Goal: Task Accomplishment & Management: Manage account settings

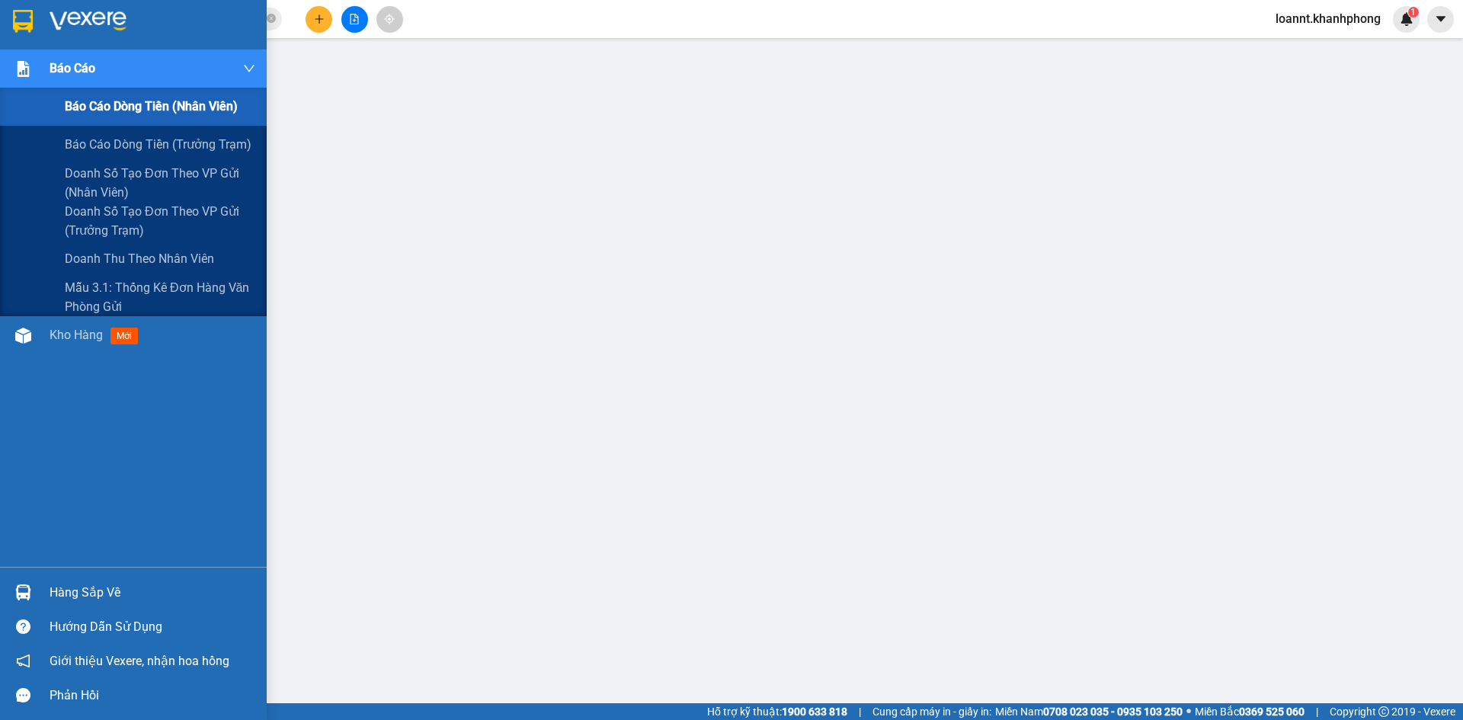
click at [91, 113] on span "Báo cáo dòng tiền (nhân viên)" at bounding box center [151, 106] width 173 height 19
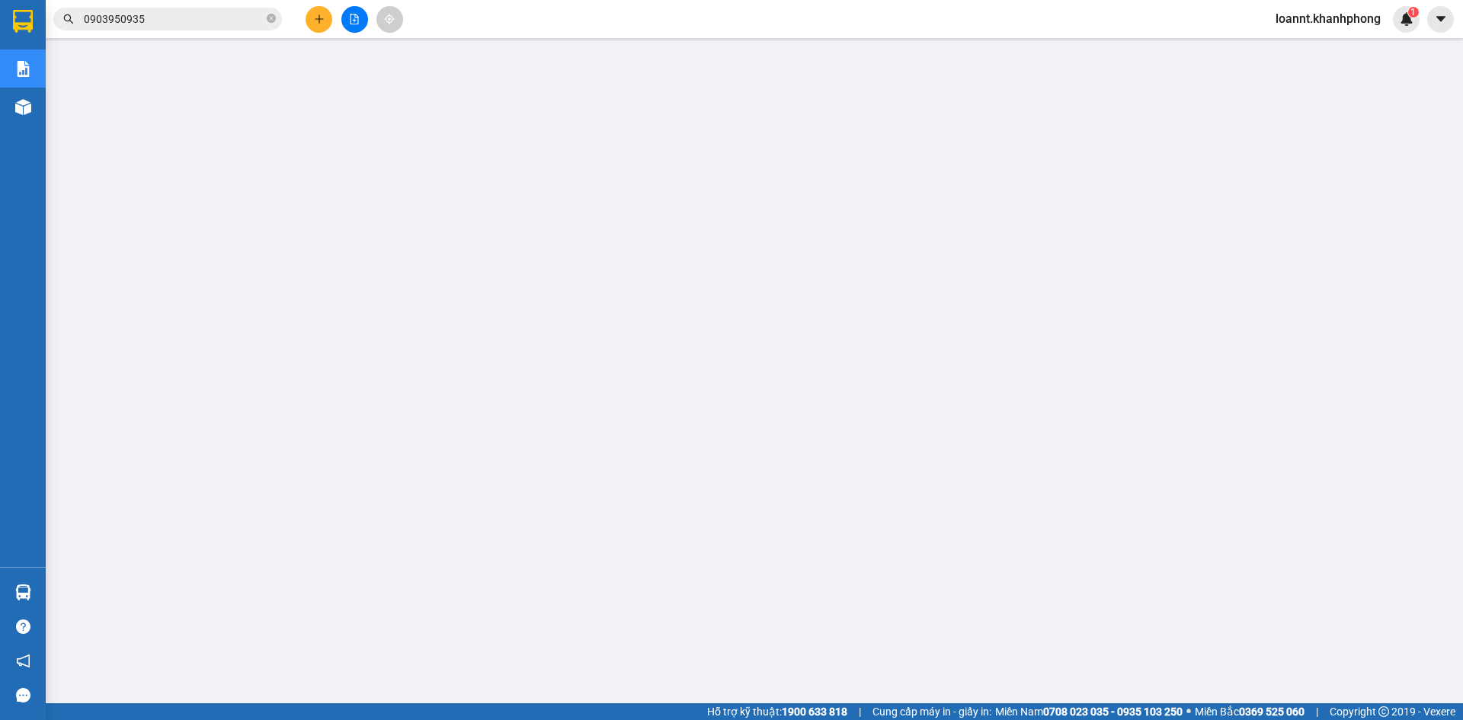
click at [1319, 24] on span "loannt.khanhphong" at bounding box center [1329, 18] width 130 height 19
click at [1286, 46] on span "Đăng xuất" at bounding box center [1334, 47] width 99 height 17
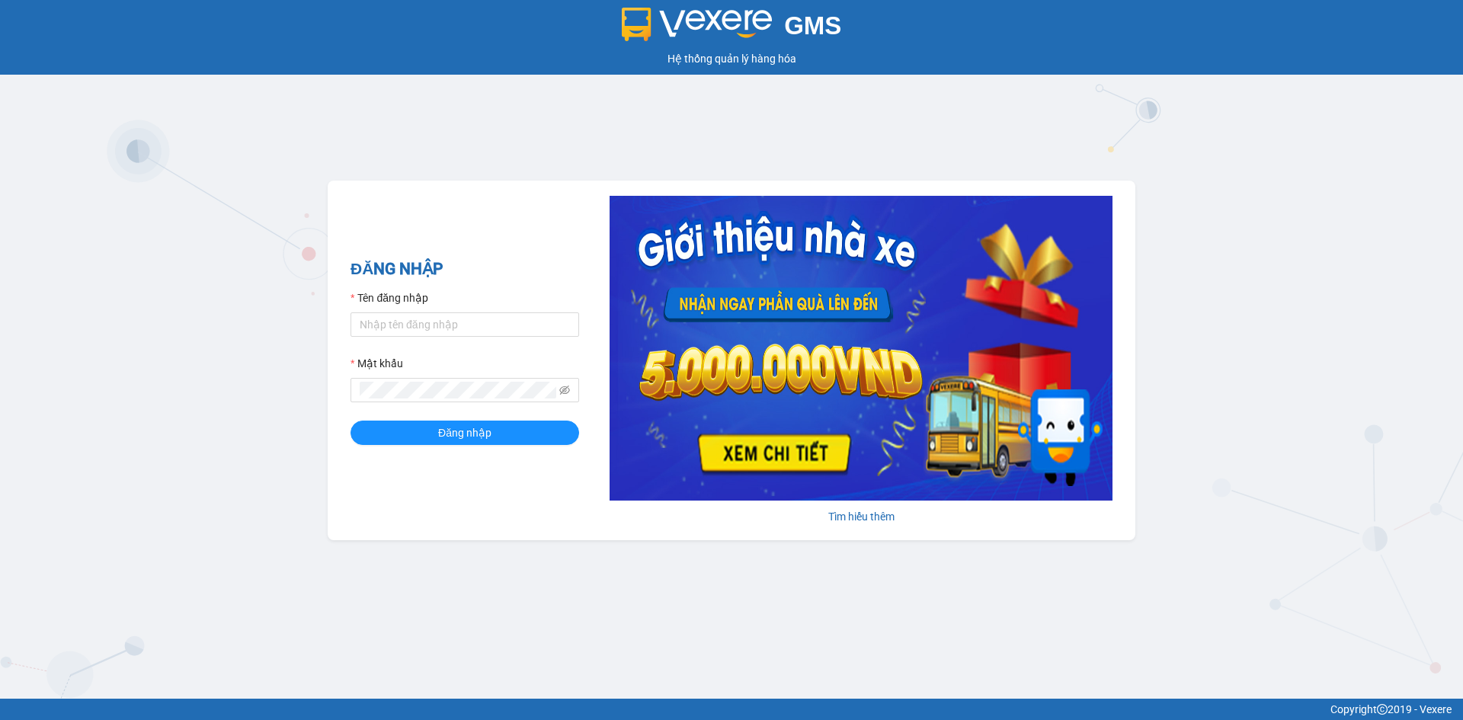
click at [417, 307] on div "Tên đăng nhập" at bounding box center [465, 301] width 229 height 23
click at [417, 316] on input "Tên đăng nhập" at bounding box center [465, 324] width 229 height 24
type input "lanh.khanhphong"
click at [351, 421] on button "Đăng nhập" at bounding box center [465, 433] width 229 height 24
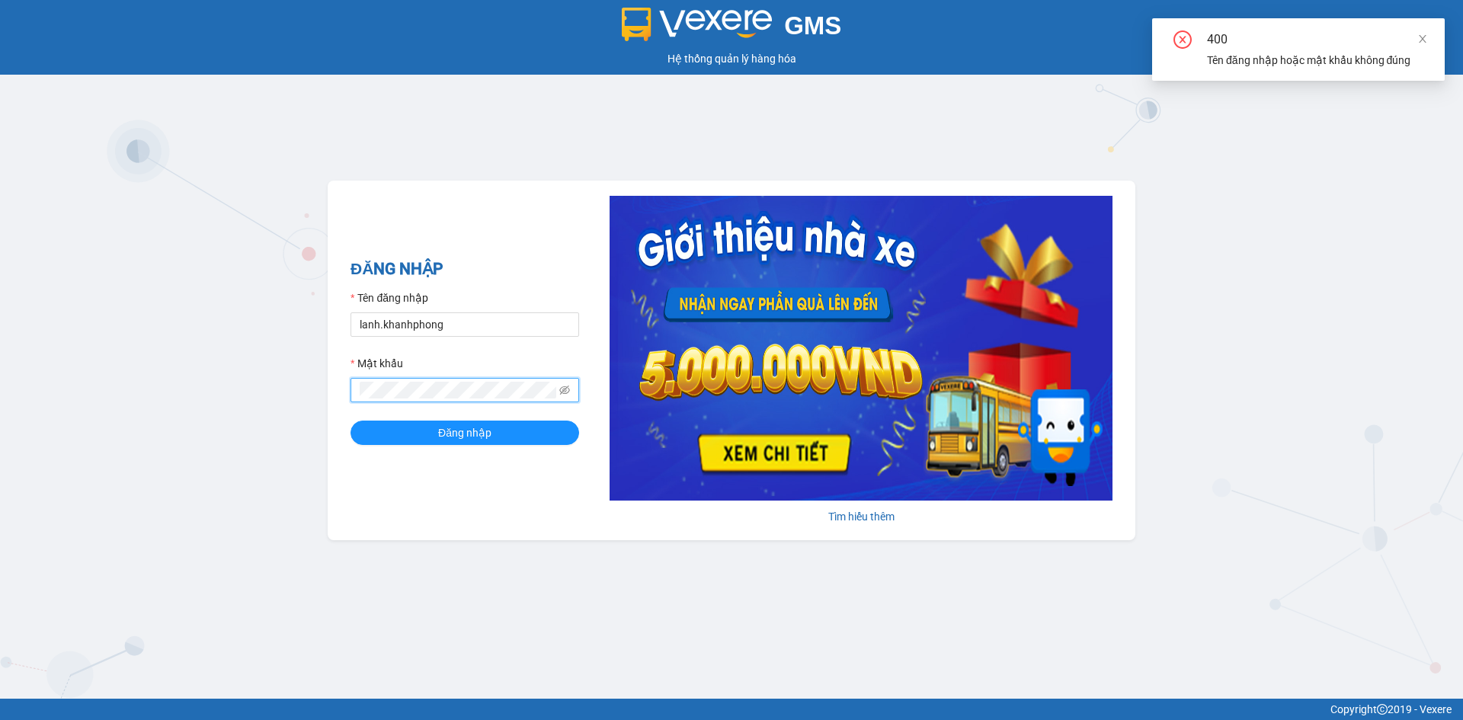
click at [351, 421] on button "Đăng nhập" at bounding box center [465, 433] width 229 height 24
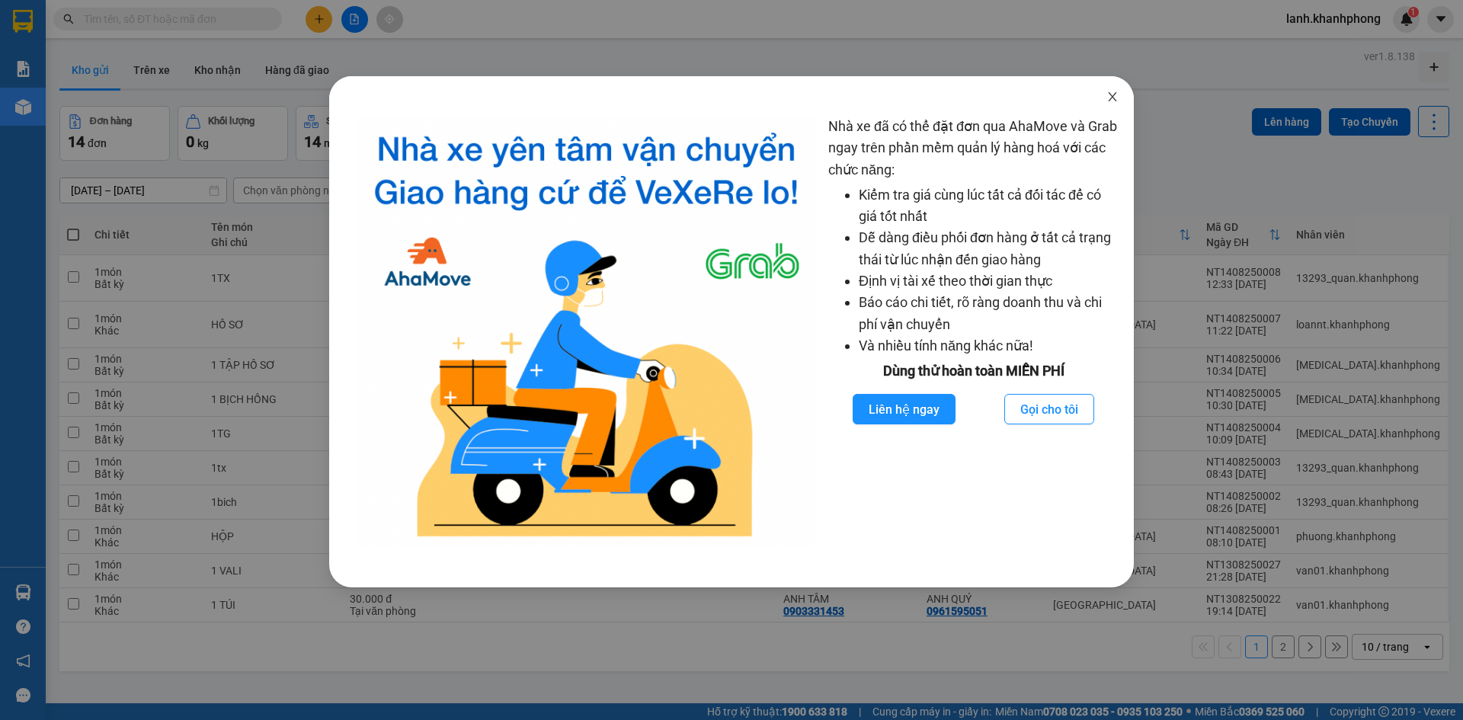
click at [1121, 101] on span "Close" at bounding box center [1112, 97] width 43 height 43
